Goal: Navigation & Orientation: Find specific page/section

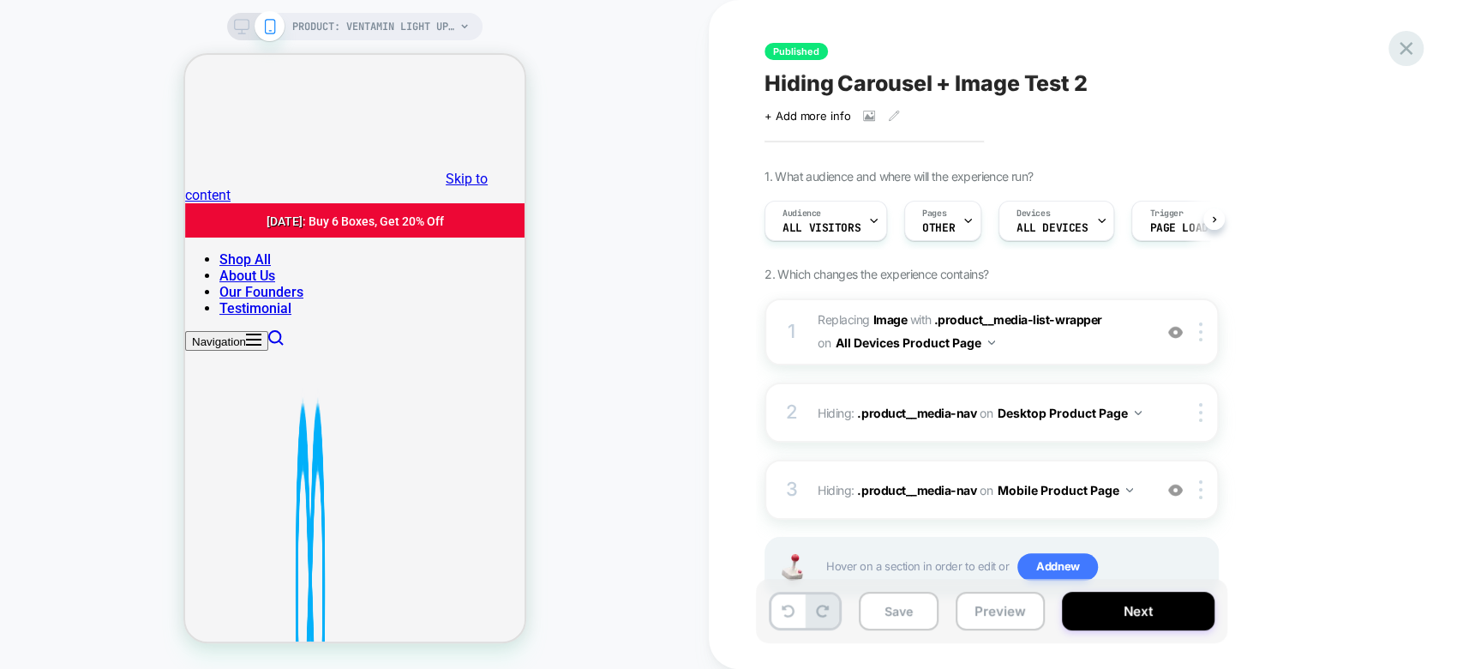
scroll to position [0, 1]
click at [1407, 45] on icon at bounding box center [1406, 48] width 13 height 13
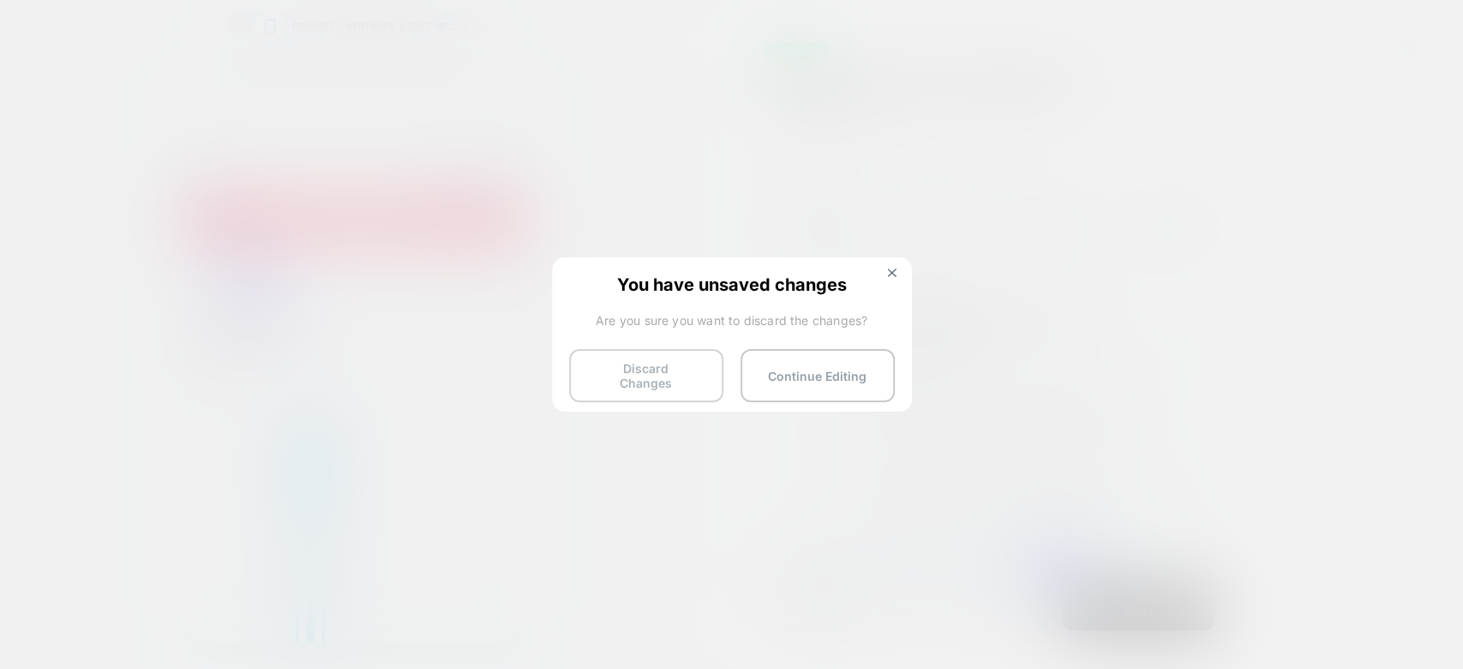
click at [664, 369] on button "Discard Changes" at bounding box center [646, 375] width 154 height 53
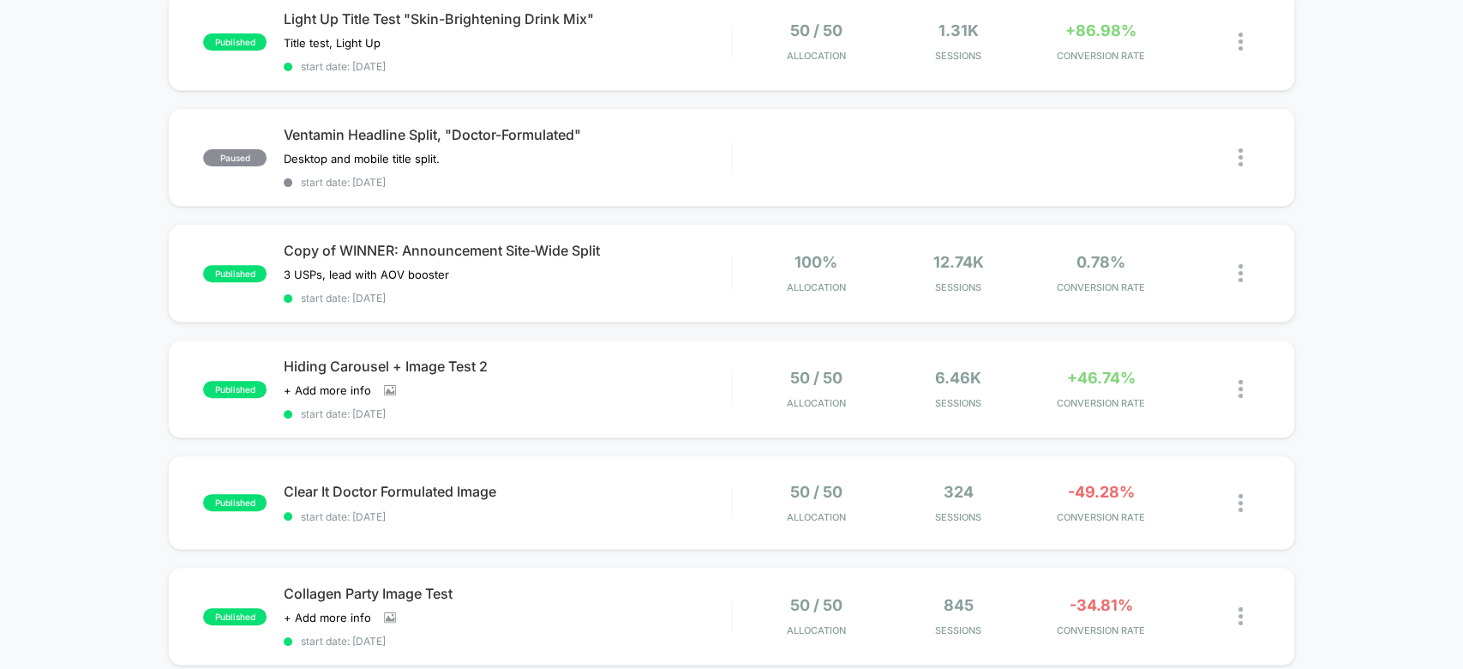
scroll to position [199, 0]
